Goal: Obtain resource: Obtain resource

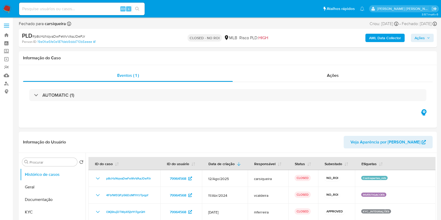
select select "10"
click at [9, 7] on img at bounding box center [7, 8] width 9 height 9
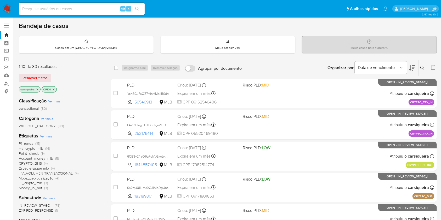
click at [95, 147] on div "Pf_renda (15) Hv_crypto_mlb (14) Point_check (9) Account_money_mlb (5) CRYPTO_B…" at bounding box center [61, 165] width 84 height 49
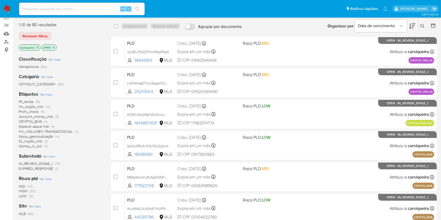
scroll to position [56, 0]
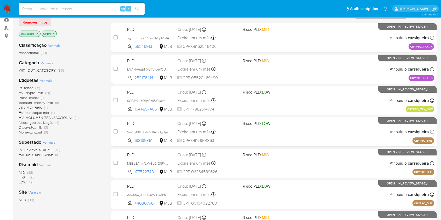
click at [36, 86] on span "(15)" at bounding box center [37, 87] width 5 height 5
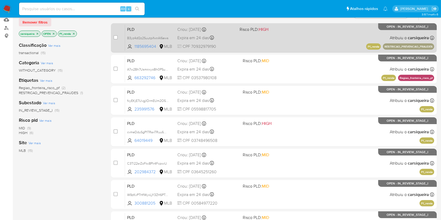
click at [318, 36] on div "PLD B3yz4dQz2SuutpifwnAI6ews 1185695404 MLB Risco PLD: HIGH Criou: 12/08/2025 C…" at bounding box center [279, 38] width 309 height 26
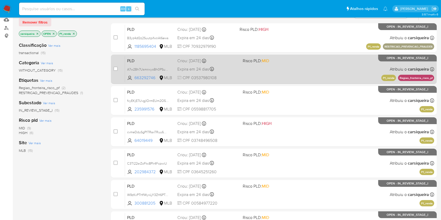
click at [285, 68] on div "PLD A7w2Bh7UsmnxyoBh0PSus3hy 663292746 MLB Risco PLD: MID Criou: 12/08/2025 Cri…" at bounding box center [279, 69] width 309 height 26
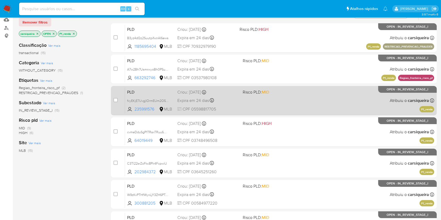
click at [362, 108] on div "PLD fxyEKjE7UvgjIOrmEUm2O5TF 235991576 MLB Risco PLD: MID Criou: 12/08/2025 Cri…" at bounding box center [279, 100] width 309 height 26
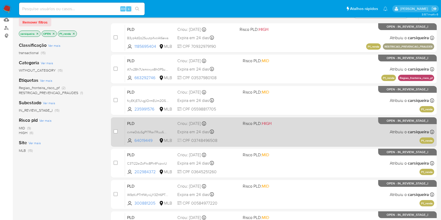
click at [343, 126] on div "PLD cvmeDduSgP1TRaxTRuu6OHhw 64019449 MLB Risco PLD: HIGH Criou: 12/08/2025 Cri…" at bounding box center [279, 132] width 309 height 26
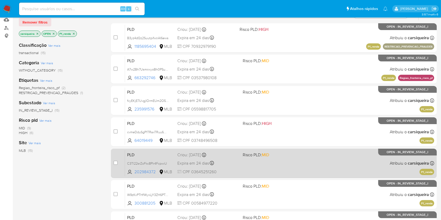
click at [316, 158] on div "PLD C3Tl22srZoFkc8Plr4FcpwiU 202984372 MLB Risco PLD: MID Criou: 12/08/2025 Cri…" at bounding box center [279, 163] width 309 height 26
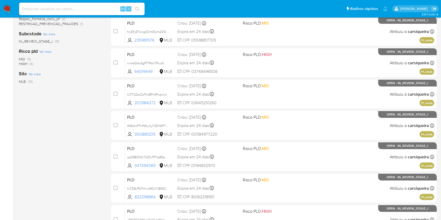
scroll to position [193, 0]
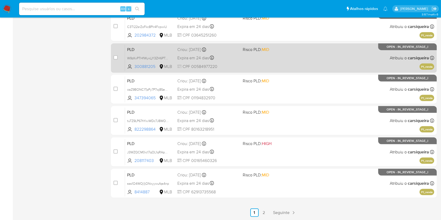
click at [279, 64] on div "PLD W9zKvPTHfWyxLjY3ZH6PTubX 300881205 MLB Risco PLD: MID Criou: 12/08/2025 Cri…" at bounding box center [279, 58] width 309 height 26
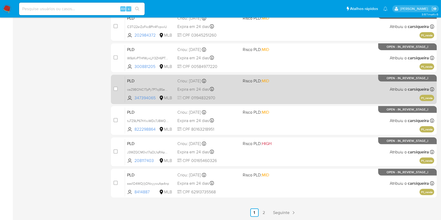
click at [299, 93] on div "PLD oaZ9BONC1TpPy7P7oj8Se7wF 347394065 MLB Risco PLD: MID Criou: 12/08/2025 Cri…" at bounding box center [279, 89] width 309 height 26
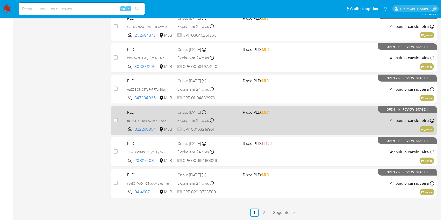
click at [298, 121] on div "PLD tuTZ9LP67hYxvWDc7J8WO67M 822298864 MLB Risco PLD: MID Criou: 12/08/2025 Cri…" at bounding box center [279, 121] width 309 height 26
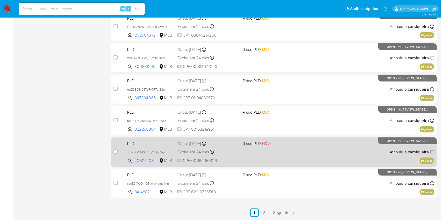
click at [282, 145] on span "Risco PLD: HIGH" at bounding box center [273, 143] width 61 height 7
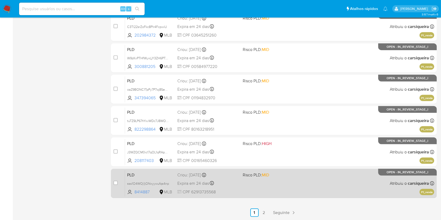
click at [271, 173] on span "Risco PLD: MID" at bounding box center [273, 174] width 61 height 7
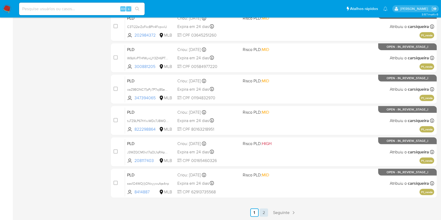
click at [264, 213] on link "2" at bounding box center [264, 213] width 8 height 8
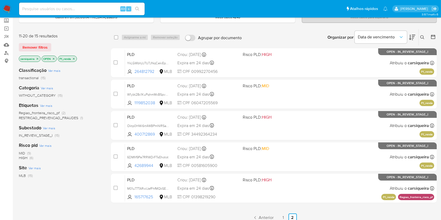
scroll to position [31, 0]
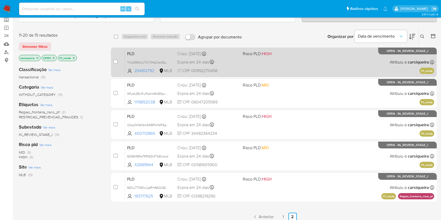
click at [289, 48] on div "case-item-checkbox Incapaz de atribuir o caso PLD YkLGWbhjU7U7JNqCekiEpUi4 2648…" at bounding box center [274, 62] width 326 height 29
click at [294, 57] on div "PLD YkLGWbhjU7U7JNqCekiEpUi4 264812792 MLB Risco PLD: HIGH Criou: 12/08/2025 Cr…" at bounding box center [279, 62] width 309 height 26
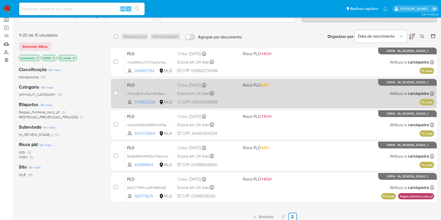
click at [293, 99] on div "PLD W1ybt28c1KuPqhmMcBSpvOAW 1119852038 MLB Risco PLD: MID Criou: 12/08/2025 Cr…" at bounding box center [279, 93] width 309 height 26
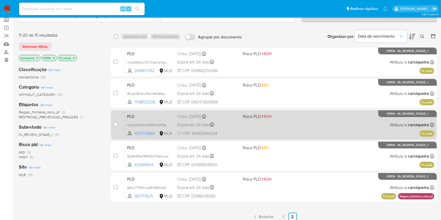
click at [281, 119] on div "PLD Oktp0HWi6rt4WBPmNIRSaYXr 400712869 MLB Risco PLD: HIGH Criou: 12/08/2025 Cr…" at bounding box center [279, 125] width 309 height 26
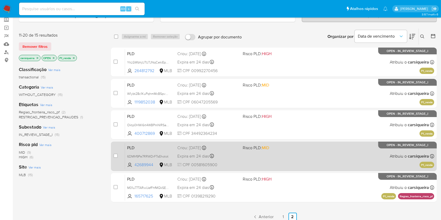
click at [274, 147] on span "Risco PLD: MID" at bounding box center [273, 147] width 61 height 7
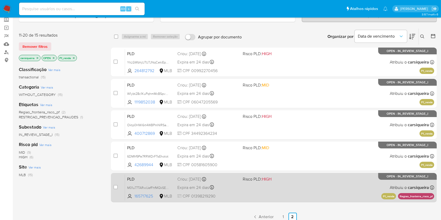
click at [284, 199] on div "PLD M01u77TARwIJefFhfMQkSEYd 165717625 MLB Risco PLD: HIGH Criou: 12/08/2025 Cr…" at bounding box center [279, 188] width 309 height 26
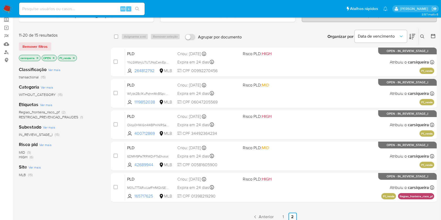
click at [7, 8] on img at bounding box center [7, 8] width 9 height 9
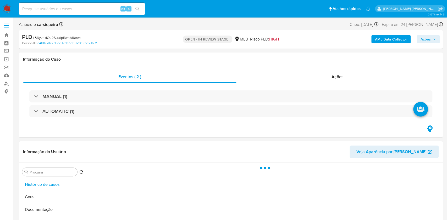
select select "10"
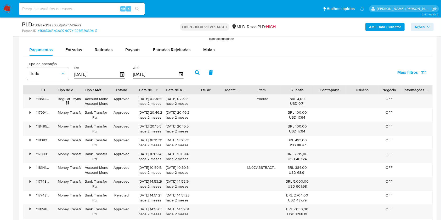
scroll to position [560, 0]
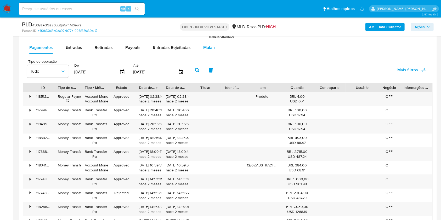
click at [205, 43] on div "Mulan" at bounding box center [209, 47] width 12 height 13
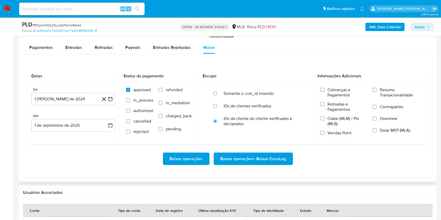
click at [261, 66] on div "Datas De 1 [PERSON_NAME] de 2024 [DATE] Até 1 de septiembre de 2025 [DATE] Stat…" at bounding box center [228, 117] width 410 height 121
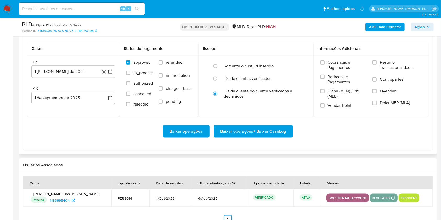
scroll to position [588, 0]
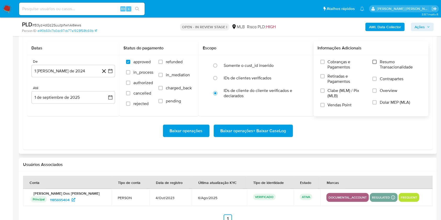
click at [375, 62] on input "Resumo Transacionalidade" at bounding box center [375, 62] width 4 height 4
click at [324, 106] on input "Vendas Point" at bounding box center [323, 105] width 4 height 4
click at [110, 71] on icon "button" at bounding box center [110, 71] width 5 height 5
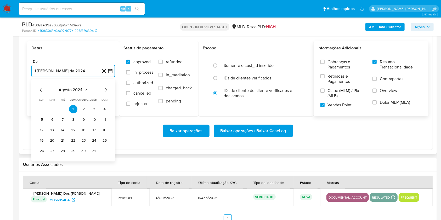
click at [104, 88] on icon "Mes siguiente" at bounding box center [106, 90] width 6 height 6
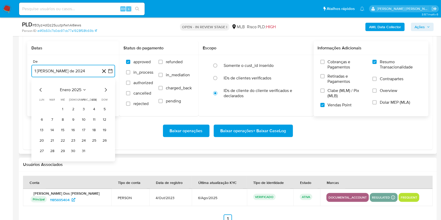
click at [104, 88] on icon "Mes siguiente" at bounding box center [106, 90] width 6 height 6
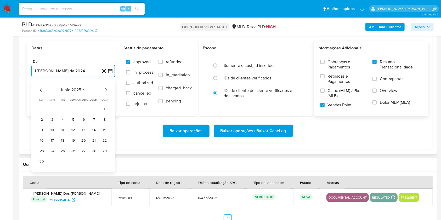
click at [104, 88] on icon "Mes siguiente" at bounding box center [106, 90] width 6 height 6
click at [49, 108] on button "1" at bounding box center [52, 109] width 8 height 8
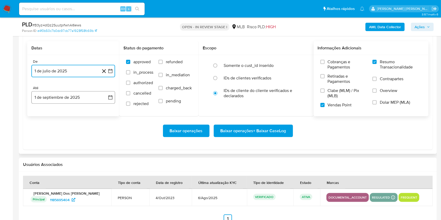
click at [66, 102] on button "1 de septiembre de 2025" at bounding box center [73, 97] width 84 height 13
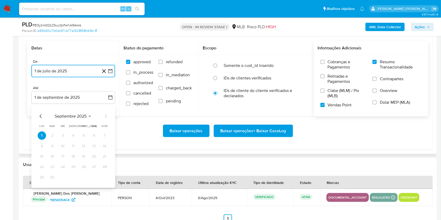
click at [40, 114] on icon "Mes anterior" at bounding box center [41, 116] width 6 height 6
click at [96, 179] on button "30" at bounding box center [94, 178] width 8 height 8
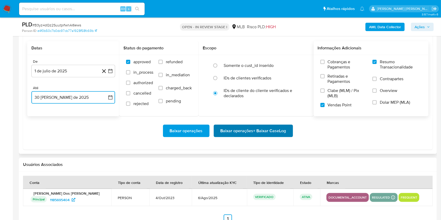
click at [228, 131] on span "Baixar operações + Baixar CaseLog" at bounding box center [254, 131] width 66 height 12
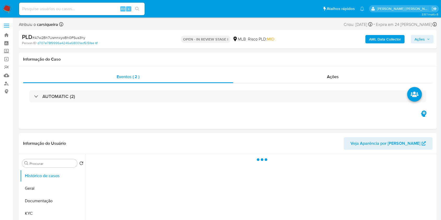
select select "10"
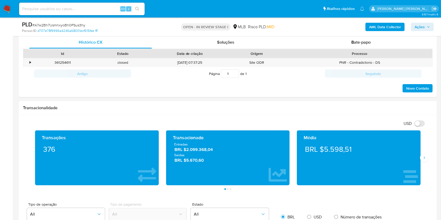
scroll to position [263, 0]
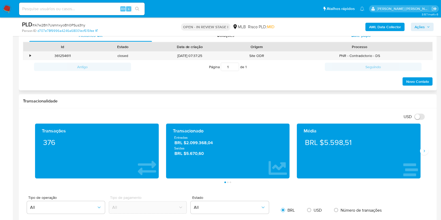
click at [367, 36] on span "Bate-papo" at bounding box center [360, 35] width 19 height 6
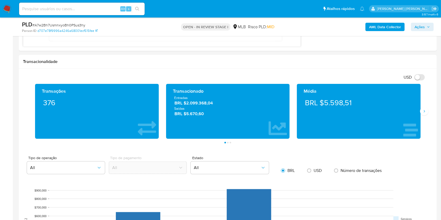
scroll to position [435, 0]
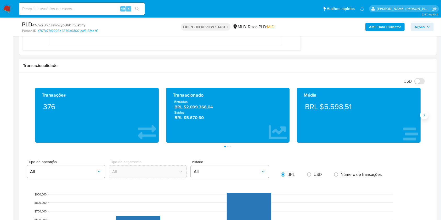
click at [422, 116] on button "Siguiente" at bounding box center [424, 115] width 8 height 8
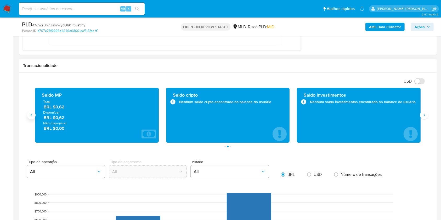
click at [34, 114] on button "Anterior" at bounding box center [31, 115] width 8 height 8
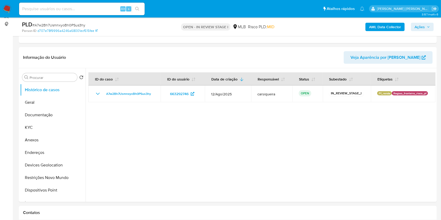
scroll to position [66, 0]
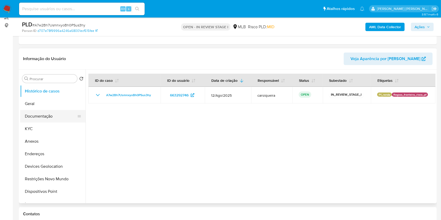
click at [40, 118] on button "Documentação" at bounding box center [50, 116] width 61 height 13
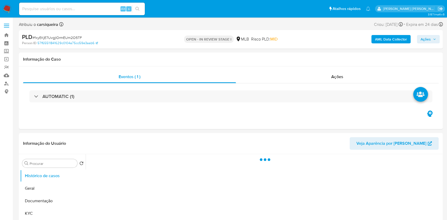
select select "10"
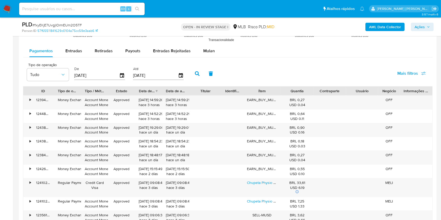
scroll to position [551, 0]
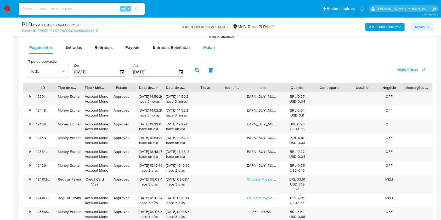
click at [209, 46] on span "Mulan" at bounding box center [209, 47] width 12 height 6
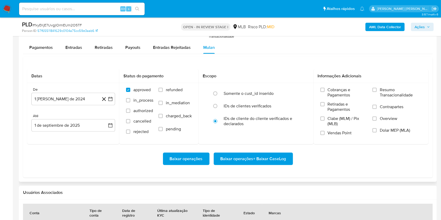
click at [254, 68] on div "Datas De 1 [PERSON_NAME] de 2024 [DATE] Até 1 de septiembre de 2025 [DATE] Stat…" at bounding box center [228, 117] width 410 height 121
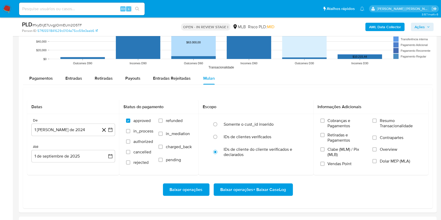
scroll to position [522, 0]
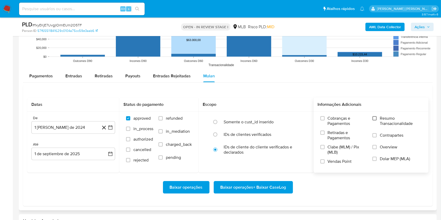
click at [376, 117] on input "Resumo Transacionalidade" at bounding box center [375, 118] width 4 height 4
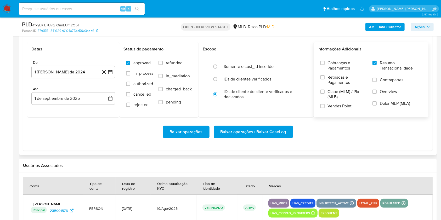
scroll to position [580, 0]
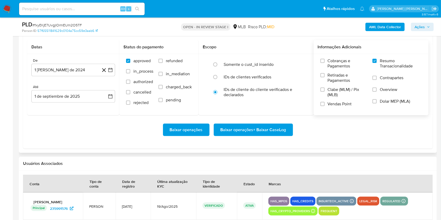
click at [324, 107] on label "Vendas Point" at bounding box center [344, 106] width 47 height 9
click at [324, 106] on input "Vendas Point" at bounding box center [323, 104] width 4 height 4
click at [111, 69] on icon "button" at bounding box center [110, 70] width 5 height 5
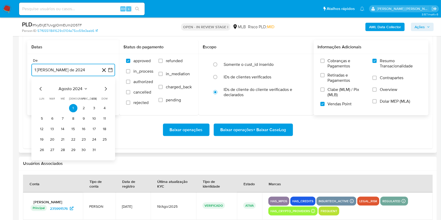
click at [106, 87] on icon "Mes siguiente" at bounding box center [106, 89] width 6 height 6
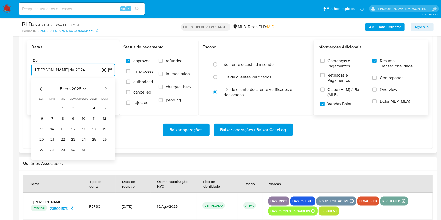
click at [106, 87] on icon "Mes siguiente" at bounding box center [106, 89] width 6 height 6
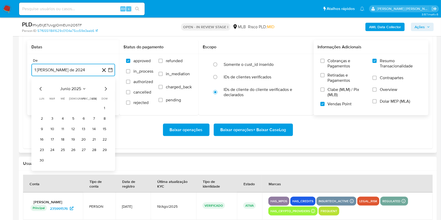
click at [106, 87] on icon "Mes siguiente" at bounding box center [106, 89] width 6 height 6
click at [51, 107] on button "1" at bounding box center [52, 108] width 8 height 8
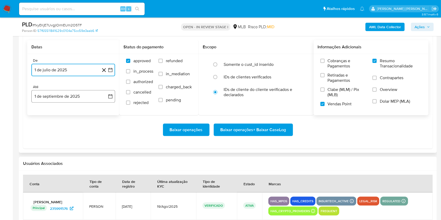
click at [62, 98] on button "1 de septiembre de 2025" at bounding box center [73, 96] width 84 height 13
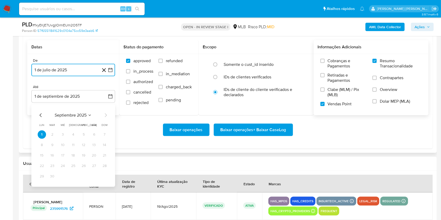
click at [41, 117] on icon "Mes anterior" at bounding box center [41, 116] width 2 height 4
click at [104, 177] on button "31" at bounding box center [105, 176] width 8 height 8
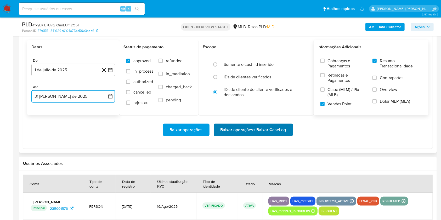
click at [240, 129] on span "Baixar operações + Baixar CaseLog" at bounding box center [254, 130] width 66 height 12
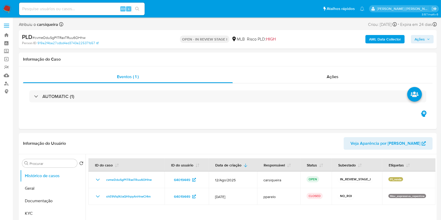
select select "10"
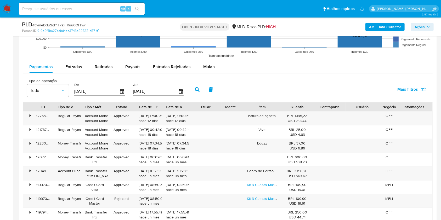
scroll to position [551, 0]
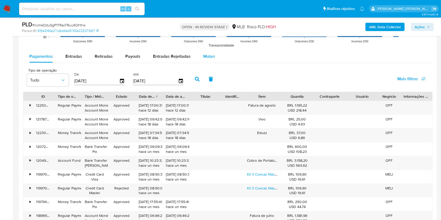
click at [211, 58] on span "Mulan" at bounding box center [209, 56] width 12 height 6
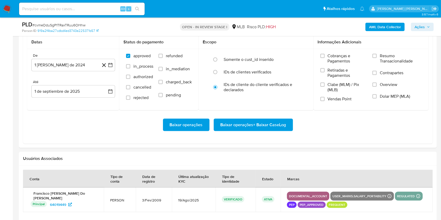
scroll to position [595, 0]
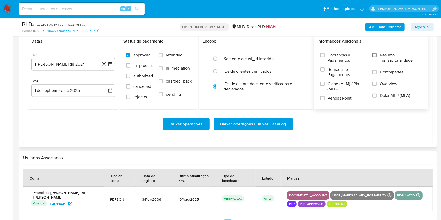
click at [375, 53] on input "Resumo Transacionalidade" at bounding box center [375, 55] width 4 height 4
click at [322, 98] on input "Vendas Point" at bounding box center [323, 98] width 4 height 4
click at [112, 67] on button "1 [PERSON_NAME] de 2024" at bounding box center [73, 64] width 84 height 13
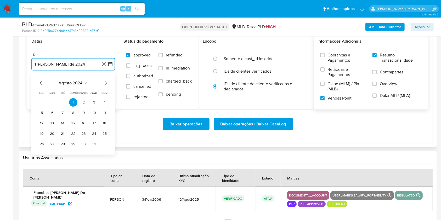
click at [107, 81] on icon "Mes siguiente" at bounding box center [106, 83] width 6 height 6
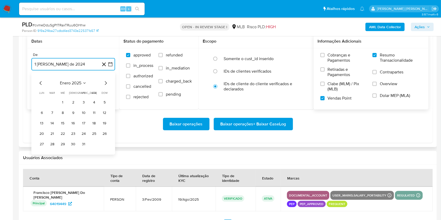
click at [107, 81] on icon "Mes siguiente" at bounding box center [106, 83] width 6 height 6
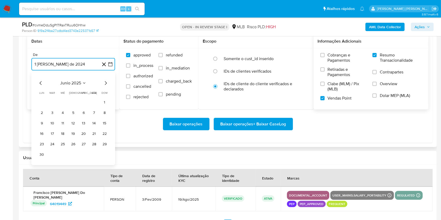
click at [107, 81] on icon "Mes siguiente" at bounding box center [106, 83] width 6 height 6
click at [53, 99] on button "1" at bounding box center [52, 102] width 8 height 8
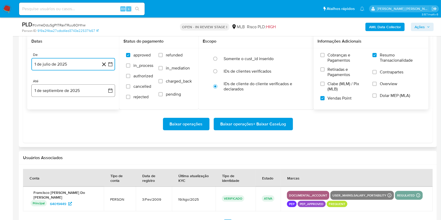
click at [65, 92] on button "1 de septiembre de 2025" at bounding box center [73, 91] width 84 height 13
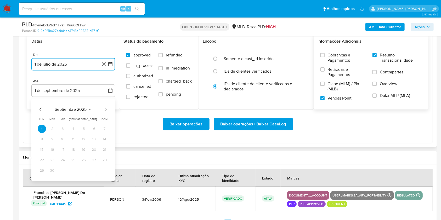
click at [41, 109] on icon "Mes anterior" at bounding box center [41, 110] width 6 height 6
click at [101, 174] on td "31" at bounding box center [105, 171] width 8 height 8
click at [103, 173] on button "31" at bounding box center [105, 171] width 8 height 8
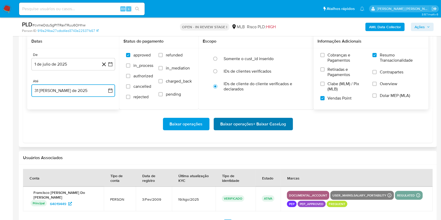
click at [221, 127] on span "Baixar operações + Baixar CaseLog" at bounding box center [254, 125] width 66 height 12
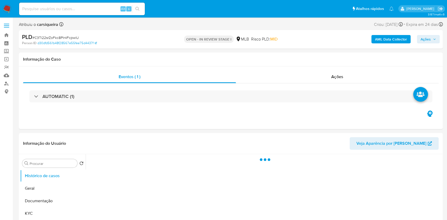
select select "10"
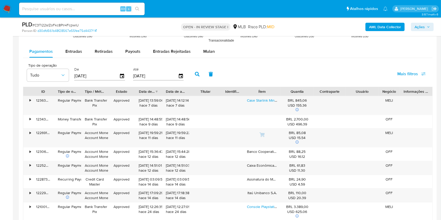
scroll to position [553, 0]
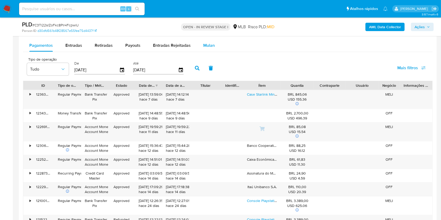
click at [207, 46] on span "Mulan" at bounding box center [209, 45] width 12 height 6
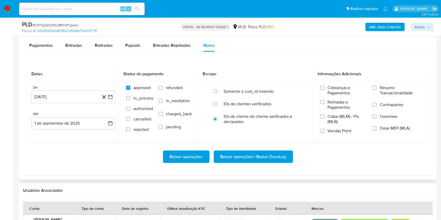
click at [249, 65] on div "Datas De [DATE] [DATE] Até 1 de septiembre de 2025 [DATE] Status do pagamento a…" at bounding box center [228, 115] width 410 height 121
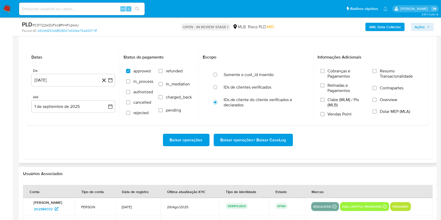
scroll to position [581, 0]
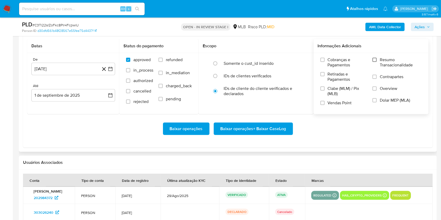
click at [376, 59] on input "Resumo Transacionalidade" at bounding box center [375, 60] width 4 height 4
click at [325, 103] on input "Vendas Point" at bounding box center [323, 103] width 4 height 4
click at [111, 65] on button "[DATE]" at bounding box center [73, 69] width 84 height 13
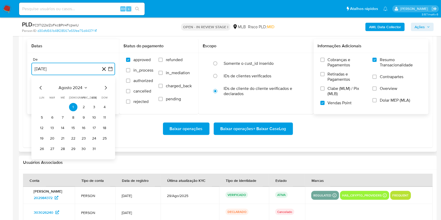
click at [104, 89] on icon "Mes siguiente" at bounding box center [106, 88] width 6 height 6
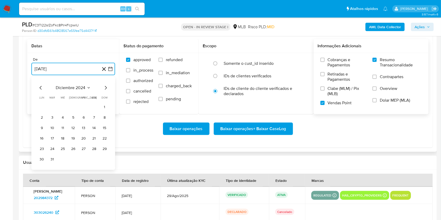
click at [104, 89] on icon "Mes siguiente" at bounding box center [106, 88] width 6 height 6
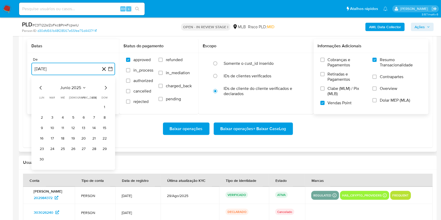
click at [104, 89] on icon "Mes siguiente" at bounding box center [106, 88] width 6 height 6
click at [51, 108] on button "1" at bounding box center [52, 107] width 8 height 8
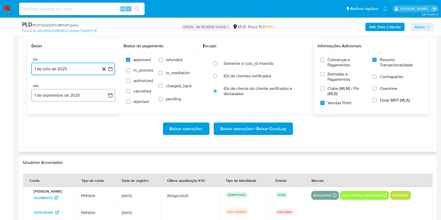
click at [67, 98] on button "1 de septiembre de 2025" at bounding box center [73, 95] width 84 height 13
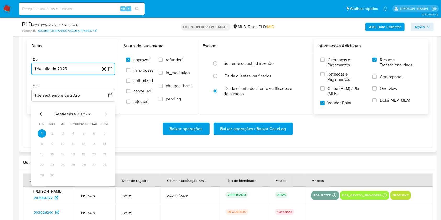
click at [39, 117] on icon "Mes anterior" at bounding box center [41, 114] width 6 height 6
click at [101, 176] on button "31" at bounding box center [105, 175] width 8 height 8
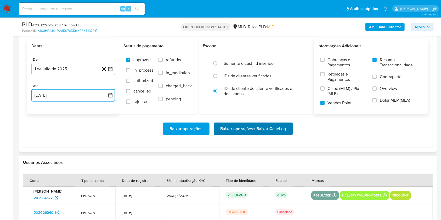
click at [272, 126] on span "Baixar operações + Baixar CaseLog" at bounding box center [254, 129] width 66 height 12
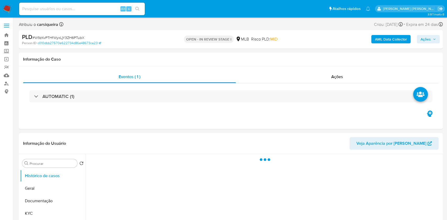
select select "10"
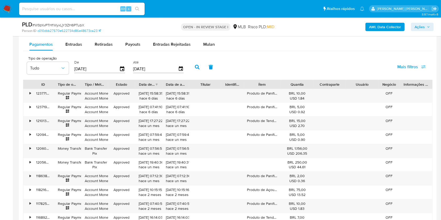
scroll to position [582, 0]
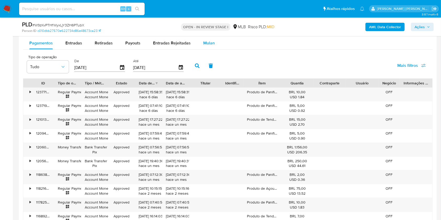
click at [211, 41] on span "Mulan" at bounding box center [209, 43] width 12 height 6
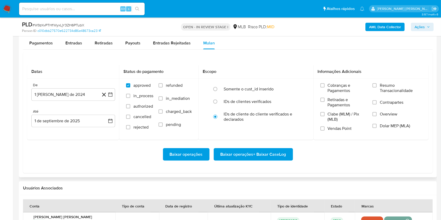
click at [273, 52] on div "Datas De 1 de agosto de 2024 1-08-2024 Até 1 de septiembre de 2025 1-09-2025 St…" at bounding box center [228, 112] width 410 height 121
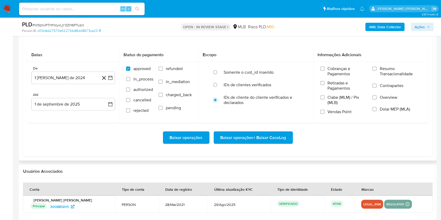
scroll to position [610, 0]
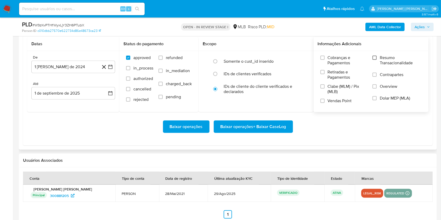
click at [375, 56] on input "Resumo Transacionalidade" at bounding box center [375, 58] width 4 height 4
click at [325, 99] on label "Vendas Point" at bounding box center [344, 102] width 47 height 9
click at [325, 99] on input "Vendas Point" at bounding box center [323, 101] width 4 height 4
click at [111, 66] on icon "button" at bounding box center [110, 66] width 5 height 5
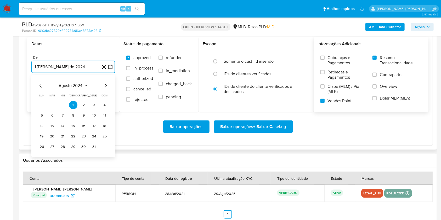
click at [105, 87] on icon "Mes siguiente" at bounding box center [106, 86] width 6 height 6
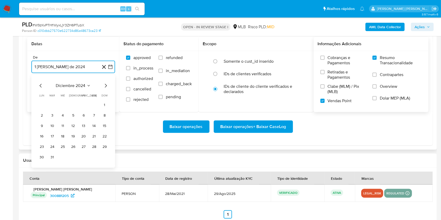
click at [105, 87] on icon "Mes siguiente" at bounding box center [106, 86] width 6 height 6
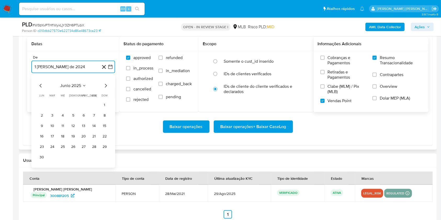
click at [105, 87] on icon "Mes siguiente" at bounding box center [106, 86] width 6 height 6
click at [50, 103] on button "1" at bounding box center [52, 105] width 8 height 8
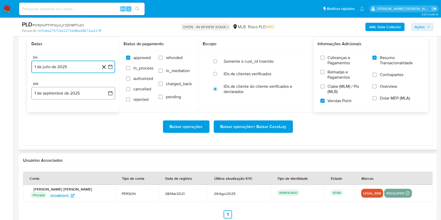
click at [69, 95] on button "1 de septiembre de 2025" at bounding box center [73, 93] width 84 height 13
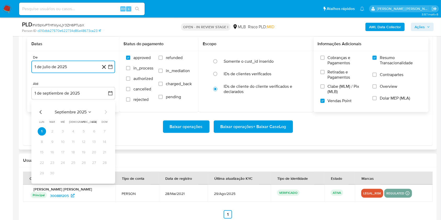
click at [42, 113] on icon "Mes anterior" at bounding box center [41, 112] width 6 height 6
click at [107, 172] on button "31" at bounding box center [105, 173] width 8 height 8
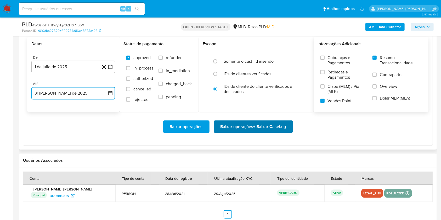
click at [229, 131] on span "Baixar operações + Baixar CaseLog" at bounding box center [254, 127] width 66 height 12
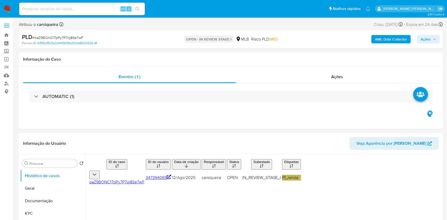
select select "10"
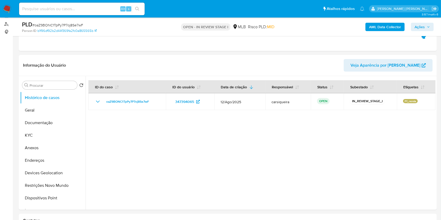
scroll to position [72, 0]
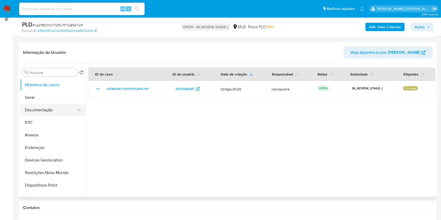
click at [54, 107] on button "Documentação" at bounding box center [50, 110] width 61 height 13
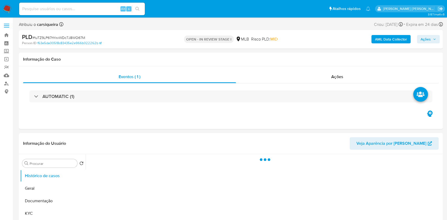
select select "10"
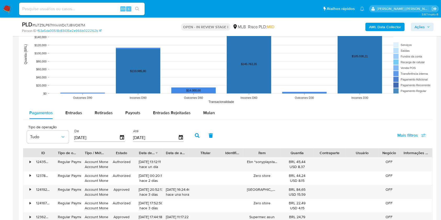
scroll to position [527, 0]
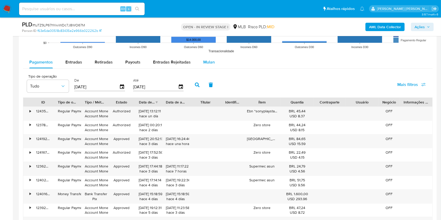
click at [212, 64] on span "Mulan" at bounding box center [209, 62] width 12 height 6
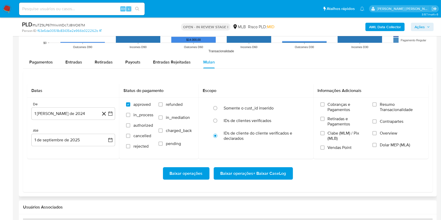
click at [264, 59] on div "Pagamentos Entradas Retiradas Payouts Entradas Rejeitadas Mulan" at bounding box center [228, 62] width 410 height 13
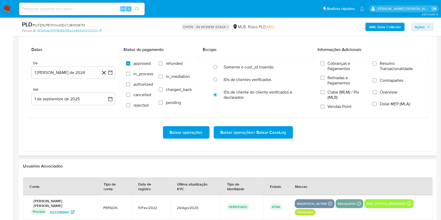
scroll to position [569, 0]
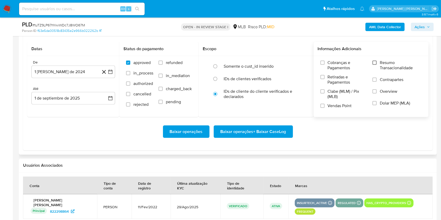
click at [375, 62] on input "Resumo Transacionalidade" at bounding box center [375, 63] width 4 height 4
click at [320, 110] on div "Cobranças e Pagamentos Retiradas e Pagamentos Clabe (MLM) / Pix (MLB) Vendas Po…" at bounding box center [371, 86] width 107 height 52
click at [325, 107] on label "Vendas Point" at bounding box center [344, 107] width 47 height 9
click at [325, 107] on input "Vendas Point" at bounding box center [323, 106] width 4 height 4
click at [111, 73] on icon "button" at bounding box center [110, 71] width 5 height 5
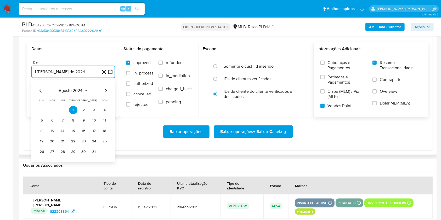
click at [105, 90] on icon "Mes siguiente" at bounding box center [106, 91] width 6 height 6
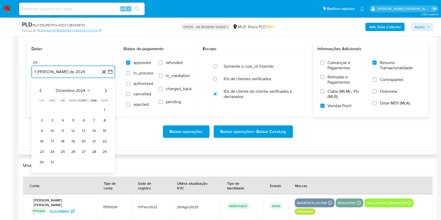
click at [105, 90] on icon "Mes siguiente" at bounding box center [106, 91] width 6 height 6
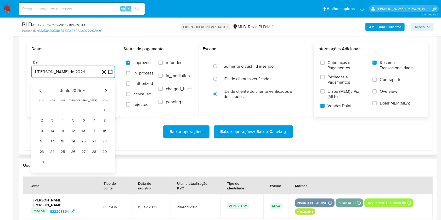
click at [105, 90] on icon "Mes siguiente" at bounding box center [106, 91] width 6 height 6
click at [52, 111] on button "1" at bounding box center [52, 110] width 8 height 8
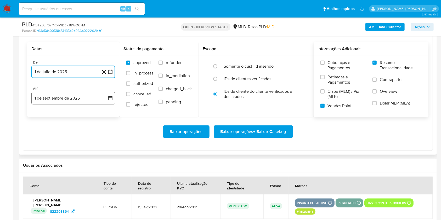
click at [71, 101] on button "1 de septiembre de 2025" at bounding box center [73, 98] width 84 height 13
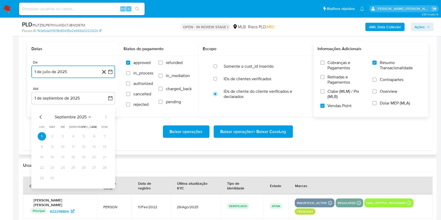
click at [41, 114] on icon "Mes anterior" at bounding box center [41, 117] width 6 height 6
click at [107, 178] on button "31" at bounding box center [105, 178] width 8 height 8
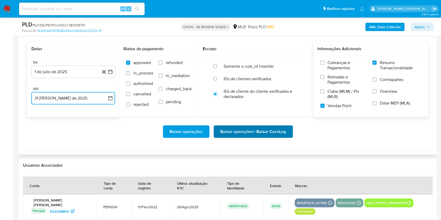
click at [246, 130] on span "Baixar operações + Baixar CaseLog" at bounding box center [254, 132] width 66 height 12
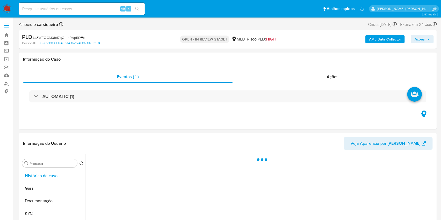
select select "10"
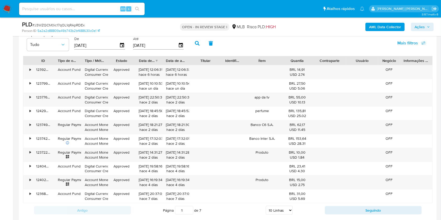
scroll to position [570, 0]
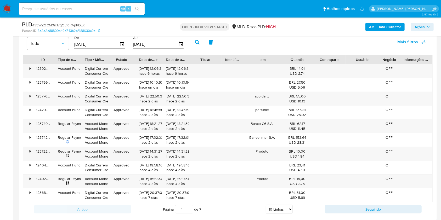
click at [213, 39] on button "button" at bounding box center [211, 42] width 14 height 13
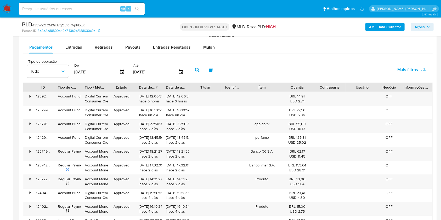
scroll to position [532, 0]
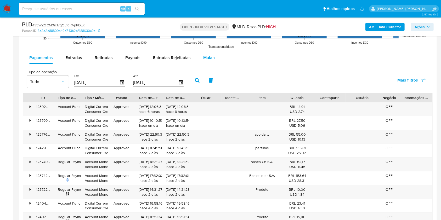
click at [204, 55] on span "Mulan" at bounding box center [209, 58] width 12 height 6
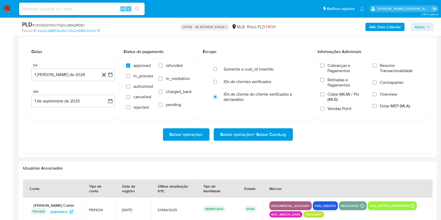
scroll to position [573, 0]
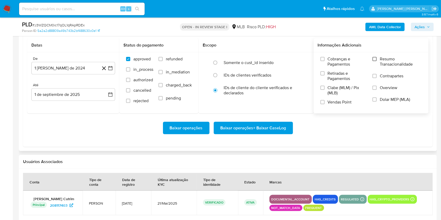
click at [377, 58] on input "Resumo Transacionalidade" at bounding box center [375, 59] width 4 height 4
click at [322, 103] on input "Vendas Point" at bounding box center [323, 102] width 4 height 4
click at [113, 71] on button "1 [PERSON_NAME] de 2024" at bounding box center [73, 68] width 84 height 13
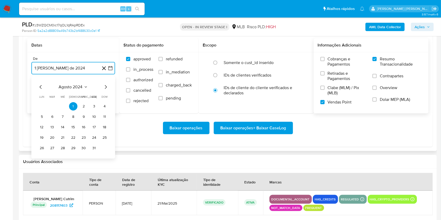
click at [105, 90] on icon "Mes siguiente" at bounding box center [106, 87] width 6 height 6
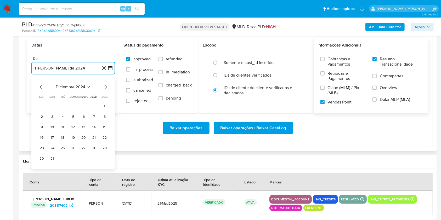
click at [105, 90] on icon "Mes siguiente" at bounding box center [106, 87] width 6 height 6
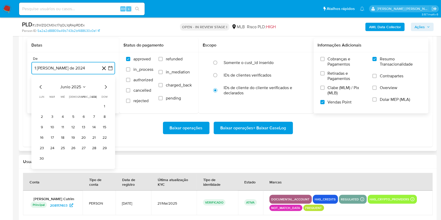
click at [105, 90] on icon "Mes siguiente" at bounding box center [106, 87] width 6 height 6
click at [52, 106] on button "1" at bounding box center [52, 106] width 8 height 8
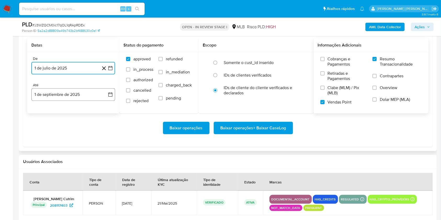
click at [70, 91] on button "1 de septiembre de 2025" at bounding box center [73, 94] width 84 height 13
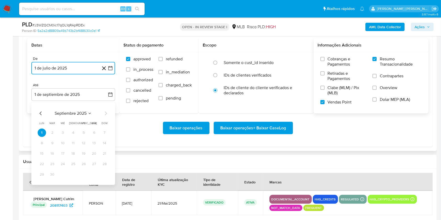
click at [41, 112] on icon "Mes anterior" at bounding box center [41, 113] width 6 height 6
click at [103, 178] on button "31" at bounding box center [105, 175] width 8 height 8
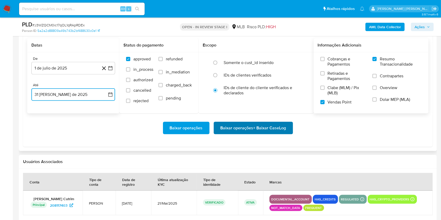
click at [257, 130] on span "Baixar operações + Baixar CaseLog" at bounding box center [254, 128] width 66 height 12
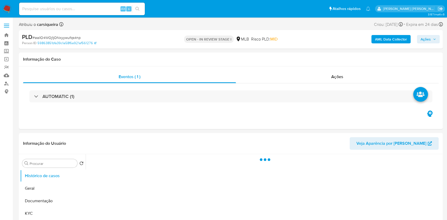
select select "10"
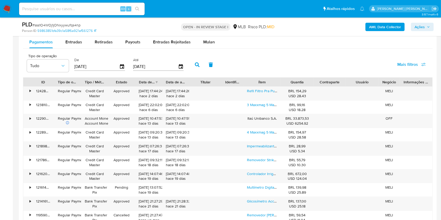
scroll to position [565, 0]
click at [212, 37] on div "Mulan" at bounding box center [209, 42] width 12 height 13
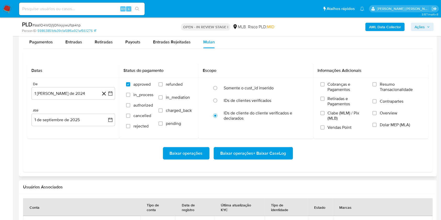
click at [248, 55] on div "Datas De 1 [PERSON_NAME] de 2024 [DATE] Até 1 de septiembre de 2025 [DATE] Stat…" at bounding box center [228, 111] width 410 height 121
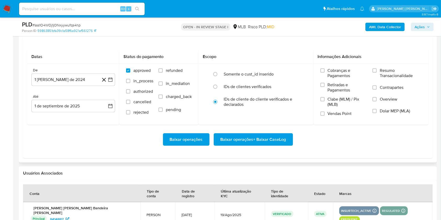
scroll to position [593, 0]
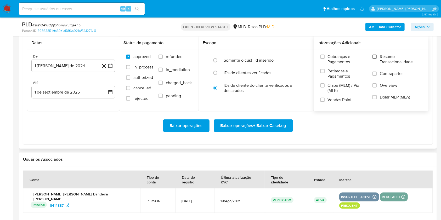
click at [375, 57] on input "Resumo Transacionalidade" at bounding box center [375, 57] width 4 height 4
click at [324, 101] on input "Vendas Point" at bounding box center [323, 100] width 4 height 4
click at [111, 66] on icon "button" at bounding box center [110, 65] width 5 height 5
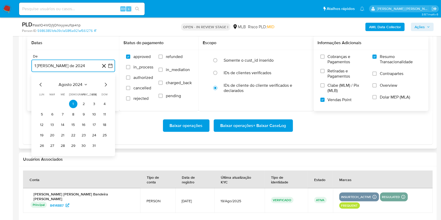
click at [106, 87] on icon "Mes siguiente" at bounding box center [106, 85] width 6 height 6
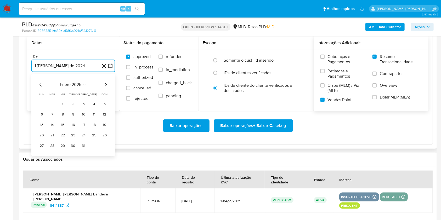
click at [106, 87] on icon "Mes siguiente" at bounding box center [106, 85] width 6 height 6
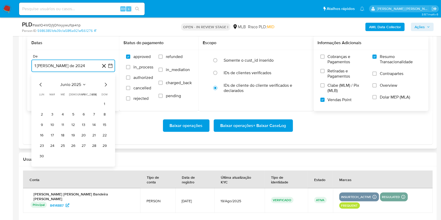
click at [104, 86] on icon "Mes siguiente" at bounding box center [106, 85] width 6 height 6
click at [52, 106] on button "1" at bounding box center [52, 104] width 8 height 8
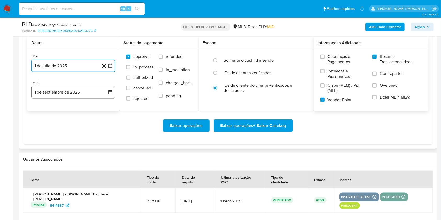
click at [62, 92] on button "1 de septiembre de 2025" at bounding box center [73, 92] width 84 height 13
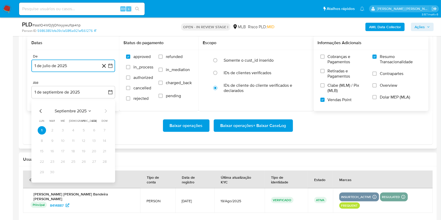
click at [39, 110] on icon "Mes anterior" at bounding box center [41, 111] width 6 height 6
click at [102, 173] on button "31" at bounding box center [105, 172] width 8 height 8
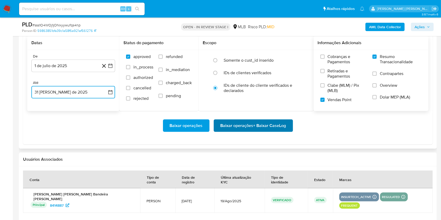
click at [248, 124] on span "Baixar operações + Baixar CaseLog" at bounding box center [254, 126] width 66 height 12
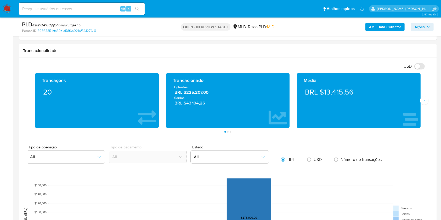
scroll to position [337, 0]
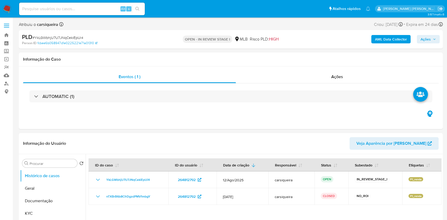
select select "10"
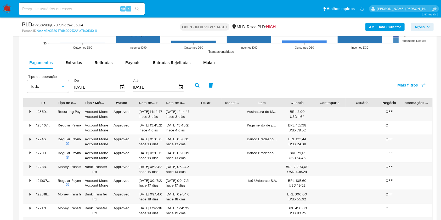
scroll to position [588, 0]
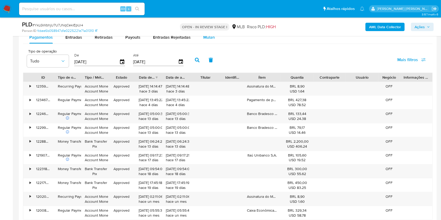
click at [213, 39] on button "Mulan" at bounding box center [209, 37] width 24 height 13
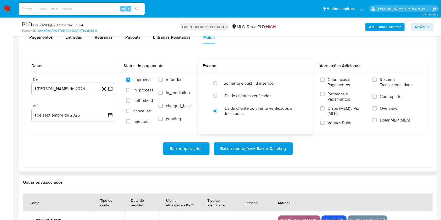
click at [252, 64] on h2 "Escopo" at bounding box center [256, 65] width 107 height 5
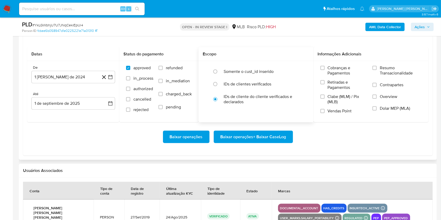
scroll to position [602, 0]
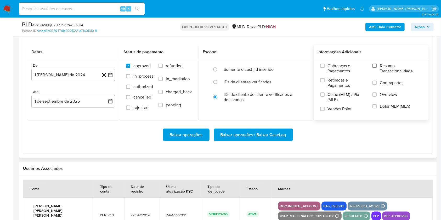
click at [376, 66] on input "Resumo Transacionalidade" at bounding box center [375, 66] width 4 height 4
click at [326, 110] on label "Vendas Point" at bounding box center [344, 111] width 47 height 9
click at [325, 110] on input "Vendas Point" at bounding box center [323, 109] width 4 height 4
click at [113, 75] on icon "button" at bounding box center [110, 74] width 5 height 5
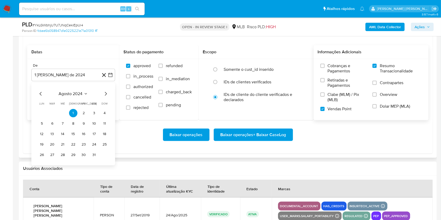
click at [105, 97] on div "agosto 2024 agosto 2024 lun lunes mar martes mié miércoles jue jueves vie viern…" at bounding box center [73, 125] width 71 height 69
click at [105, 92] on icon "Mes siguiente" at bounding box center [106, 94] width 6 height 6
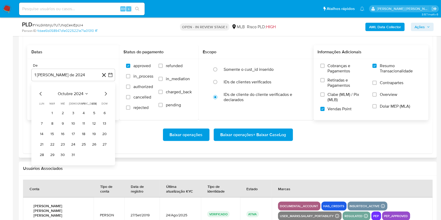
click at [105, 92] on icon "Mes siguiente" at bounding box center [106, 94] width 6 height 6
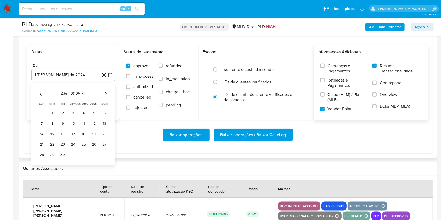
click at [105, 92] on icon "Mes siguiente" at bounding box center [106, 94] width 6 height 6
click at [48, 112] on button "1" at bounding box center [52, 113] width 8 height 8
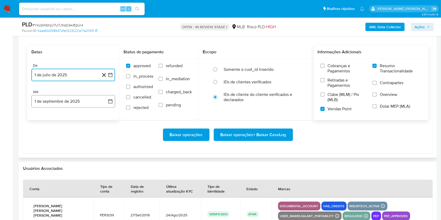
click at [65, 101] on button "1 de septiembre de 2025" at bounding box center [73, 101] width 84 height 13
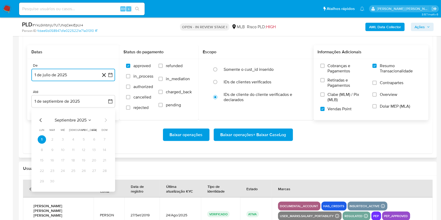
click at [39, 122] on icon "Mes anterior" at bounding box center [41, 120] width 6 height 6
click at [103, 179] on button "31" at bounding box center [105, 181] width 8 height 8
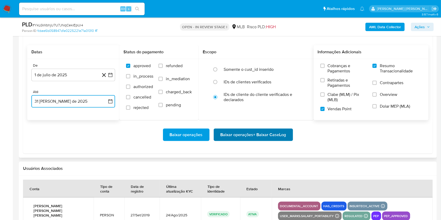
click at [247, 135] on span "Baixar operações + Baixar CaseLog" at bounding box center [254, 135] width 66 height 12
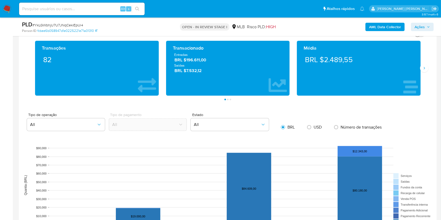
scroll to position [354, 0]
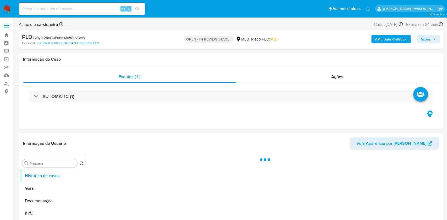
select select "10"
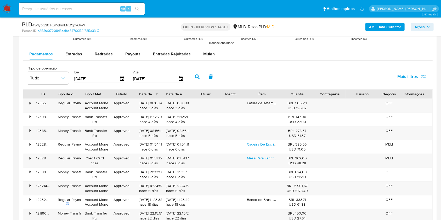
scroll to position [535, 0]
click at [208, 58] on div "Mulan" at bounding box center [209, 54] width 12 height 13
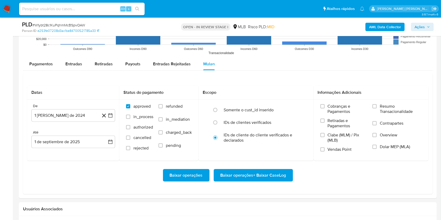
scroll to position [530, 0]
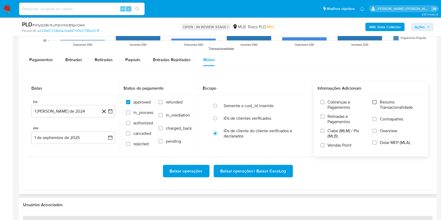
click at [374, 103] on input "Resumo Transacionalidade" at bounding box center [375, 102] width 4 height 4
click at [323, 144] on input "Vendas Point" at bounding box center [323, 145] width 4 height 4
click at [111, 112] on icon "button" at bounding box center [110, 111] width 5 height 5
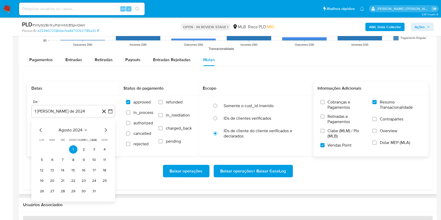
click at [103, 135] on div "agosto 2024 agosto 2024 lun lunes mar martes mié miércoles jue jueves vie viern…" at bounding box center [73, 161] width 71 height 69
click at [104, 132] on icon "Mes siguiente" at bounding box center [106, 130] width 6 height 6
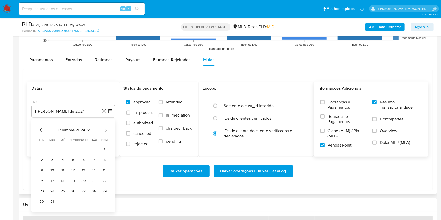
click at [104, 132] on icon "Mes siguiente" at bounding box center [106, 130] width 6 height 6
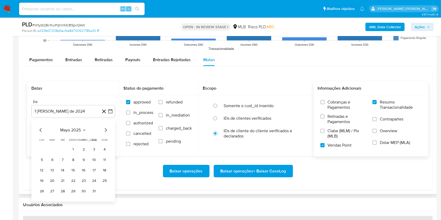
click at [104, 132] on icon "Mes siguiente" at bounding box center [106, 130] width 6 height 6
click at [52, 147] on button "1" at bounding box center [52, 150] width 8 height 8
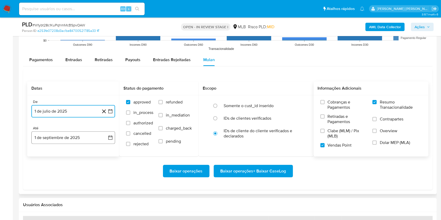
click at [70, 142] on button "1 de septiembre de 2025" at bounding box center [73, 138] width 84 height 13
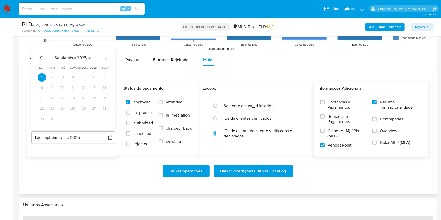
click at [39, 59] on icon "Mes anterior" at bounding box center [41, 58] width 6 height 6
click at [101, 122] on button "31" at bounding box center [105, 119] width 8 height 8
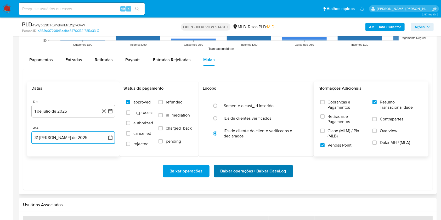
click at [252, 175] on span "Baixar operações + Baixar CaseLog" at bounding box center [254, 172] width 66 height 12
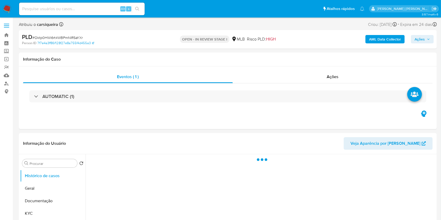
select select "10"
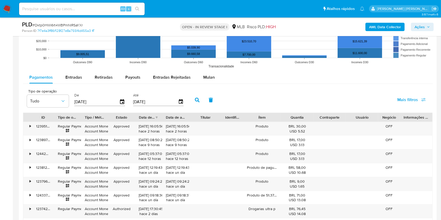
scroll to position [550, 0]
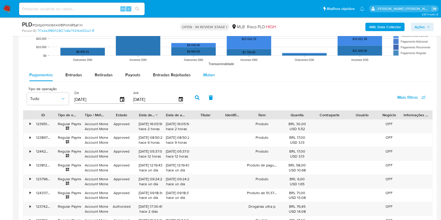
click at [203, 74] on span "Mulan" at bounding box center [209, 75] width 12 height 6
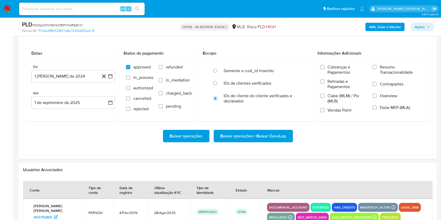
scroll to position [609, 0]
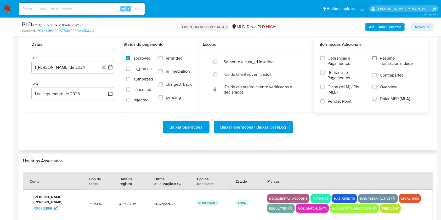
click at [377, 58] on input "Resumo Transacionalidade" at bounding box center [375, 58] width 4 height 4
click at [320, 103] on div "Cobranças e Pagamentos Retiradas e Pagamentos Clabe (MLM) / Pix (MLB) Vendas Po…" at bounding box center [371, 82] width 107 height 52
click at [322, 102] on input "Vendas Point" at bounding box center [323, 101] width 4 height 4
click at [111, 68] on icon "button" at bounding box center [110, 67] width 5 height 5
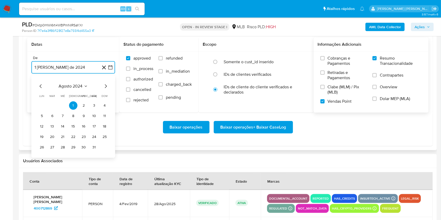
click at [107, 86] on icon "Mes siguiente" at bounding box center [106, 87] width 2 height 4
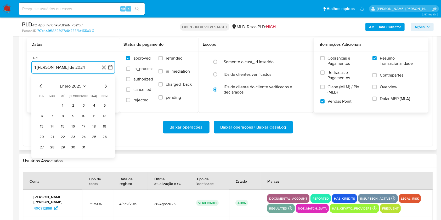
click at [107, 86] on icon "Mes siguiente" at bounding box center [106, 87] width 2 height 4
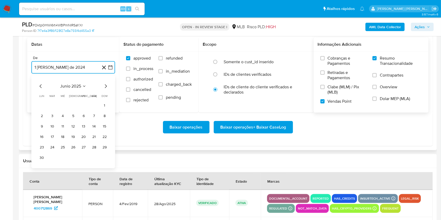
click at [107, 86] on icon "Mes siguiente" at bounding box center [106, 87] width 2 height 4
click at [50, 107] on button "1" at bounding box center [52, 106] width 8 height 8
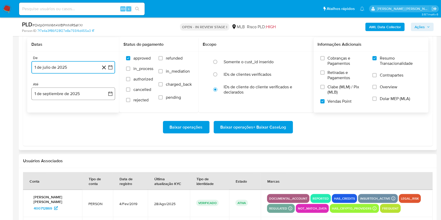
click at [108, 97] on button "1 de septiembre de 2025" at bounding box center [73, 94] width 84 height 13
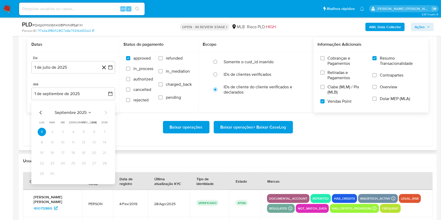
click at [41, 116] on div "septiembre 2025 septiembre 2025 lun lunes mar martes mié miércoles jue jueves v…" at bounding box center [73, 144] width 71 height 69
click at [40, 112] on icon "Mes anterior" at bounding box center [41, 113] width 6 height 6
click at [103, 173] on button "31" at bounding box center [105, 174] width 8 height 8
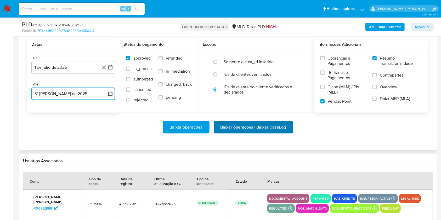
click at [264, 131] on span "Baixar operações + Baixar CaseLog" at bounding box center [254, 128] width 66 height 12
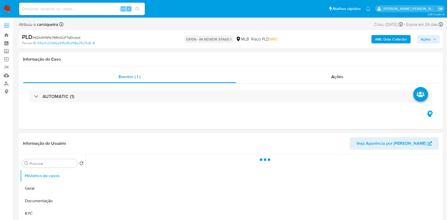
select select "10"
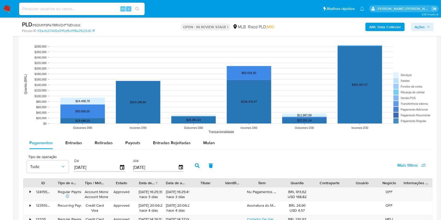
scroll to position [502, 0]
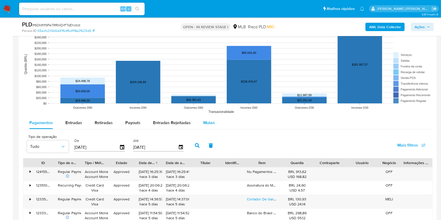
click at [206, 129] on div "Mulan" at bounding box center [209, 123] width 12 height 13
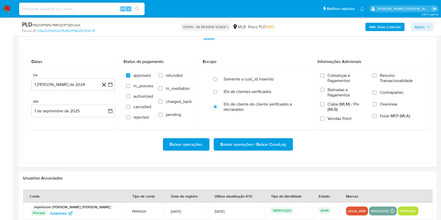
scroll to position [598, 0]
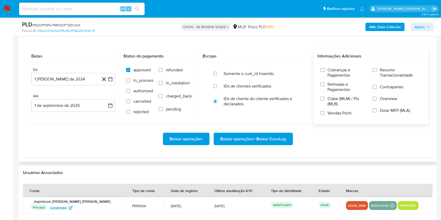
click at [371, 70] on div "Cobranças e Pagamentos Retiradas e Pagamentos Clabe (MLM) / Pix (MLB) Vendas Po…" at bounding box center [371, 94] width 107 height 52
click at [376, 70] on input "Resumo Transacionalidade" at bounding box center [375, 70] width 4 height 4
drag, startPoint x: 376, startPoint y: 70, endPoint x: 322, endPoint y: 113, distance: 69.2
click at [322, 113] on div "Cobranças e Pagamentos Retiradas e Pagamentos Clabe (MLM) / Pix (MLB) Vendas Po…" at bounding box center [371, 94] width 107 height 52
click at [322, 113] on input "Vendas Point" at bounding box center [323, 113] width 4 height 4
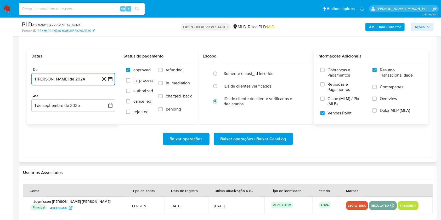
click at [113, 79] on icon "button" at bounding box center [110, 79] width 5 height 5
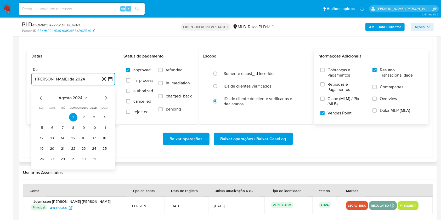
click at [105, 97] on icon "Mes siguiente" at bounding box center [106, 98] width 6 height 6
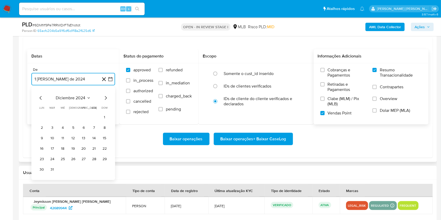
click at [105, 97] on icon "Mes siguiente" at bounding box center [106, 98] width 6 height 6
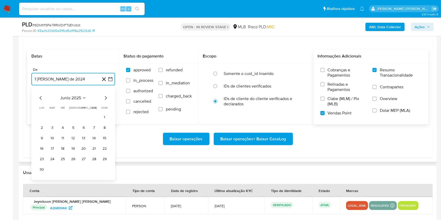
click at [105, 97] on icon "Mes siguiente" at bounding box center [106, 98] width 6 height 6
click at [41, 98] on icon "Mes anterior" at bounding box center [41, 98] width 6 height 6
click at [50, 116] on button "1" at bounding box center [52, 117] width 8 height 8
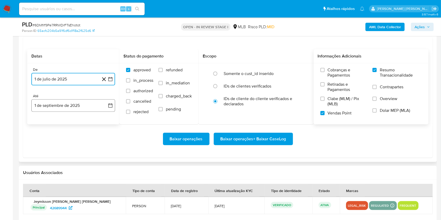
click at [68, 102] on button "1 de septiembre de 2025" at bounding box center [73, 105] width 84 height 13
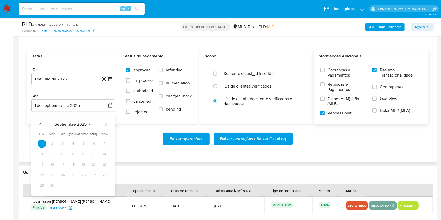
click at [36, 126] on div "septiembre 2025 septiembre 2025 lun lunes mar martes mié miércoles jue jueves v…" at bounding box center [73, 155] width 84 height 83
click at [40, 124] on icon "Mes anterior" at bounding box center [41, 125] width 2 height 4
click at [103, 187] on button "31" at bounding box center [105, 186] width 8 height 8
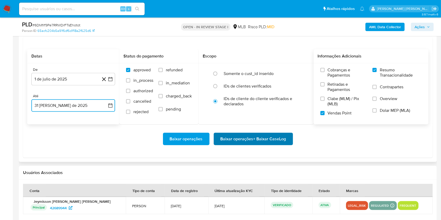
click at [242, 139] on span "Baixar operações + Baixar CaseLog" at bounding box center [254, 139] width 66 height 12
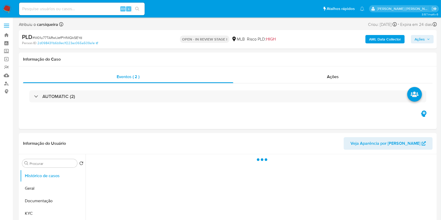
select select "10"
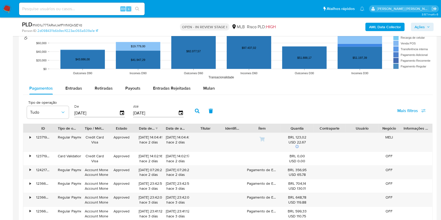
scroll to position [509, 0]
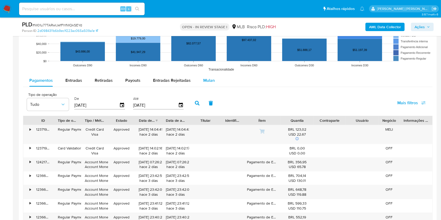
click at [210, 77] on div "Mulan" at bounding box center [209, 80] width 12 height 13
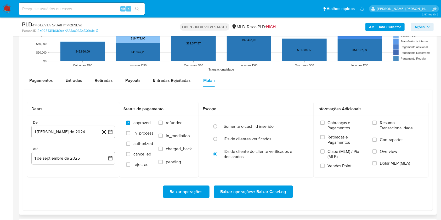
click at [266, 85] on div "Pagamentos Entradas Retiradas Payouts Entradas Rejeitadas Mulan" at bounding box center [228, 80] width 410 height 13
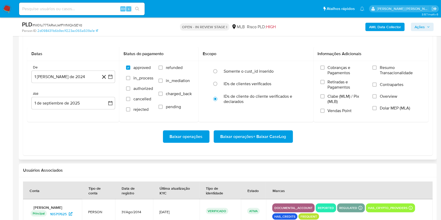
scroll to position [565, 0]
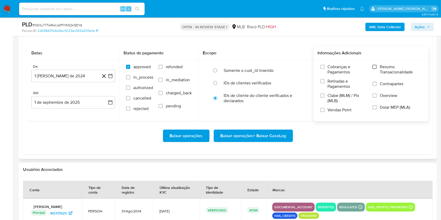
click at [375, 67] on input "Resumo Transacionalidade" at bounding box center [375, 67] width 4 height 4
click at [323, 110] on input "Vendas Point" at bounding box center [323, 110] width 4 height 4
click at [110, 70] on button "1 de agosto de 2024" at bounding box center [73, 76] width 84 height 13
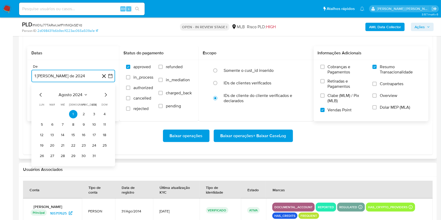
click at [107, 95] on icon "Mes siguiente" at bounding box center [106, 95] width 6 height 6
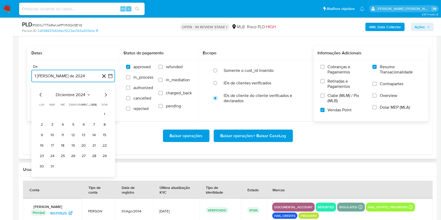
click at [107, 95] on icon "Mes siguiente" at bounding box center [106, 95] width 6 height 6
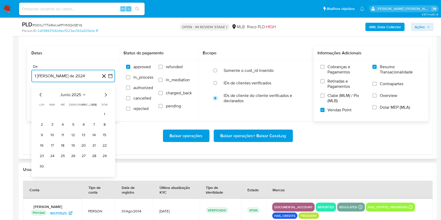
click at [107, 95] on icon "Mes siguiente" at bounding box center [106, 95] width 6 height 6
click at [52, 116] on button "1" at bounding box center [52, 114] width 8 height 8
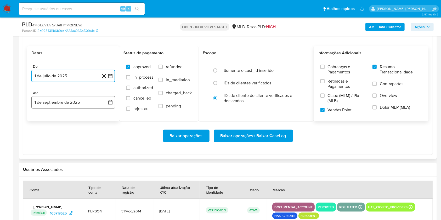
click at [81, 101] on button "1 de septiembre de 2025" at bounding box center [73, 102] width 84 height 13
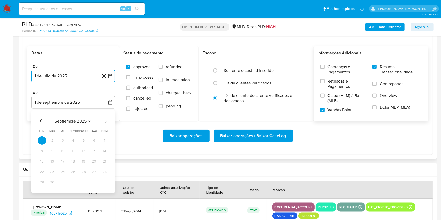
click at [42, 124] on icon "Mes anterior" at bounding box center [41, 121] width 6 height 6
click at [105, 181] on button "31" at bounding box center [105, 182] width 8 height 8
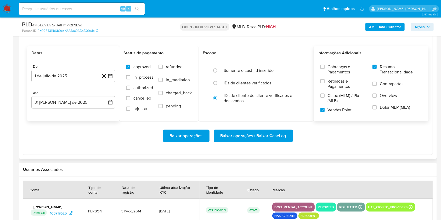
drag, startPoint x: 120, startPoint y: 135, endPoint x: 84, endPoint y: 135, distance: 35.9
click at [84, 135] on div "Baixar operações Baixar operações + Baixar CaseLog" at bounding box center [227, 136] width 401 height 13
click at [235, 136] on span "Baixar operações + Baixar CaseLog" at bounding box center [254, 136] width 66 height 12
